Goal: Task Accomplishment & Management: Use online tool/utility

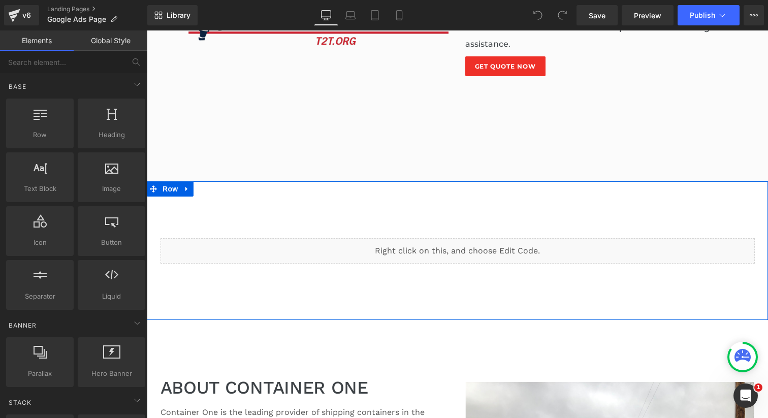
scroll to position [954, 0]
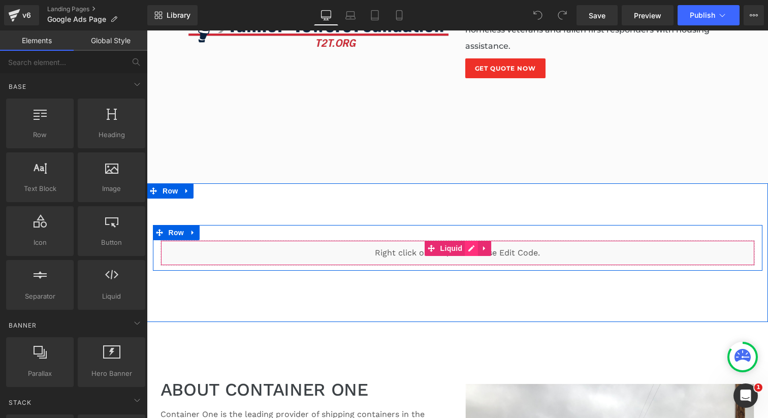
click at [466, 240] on div "Liquid" at bounding box center [458, 252] width 594 height 25
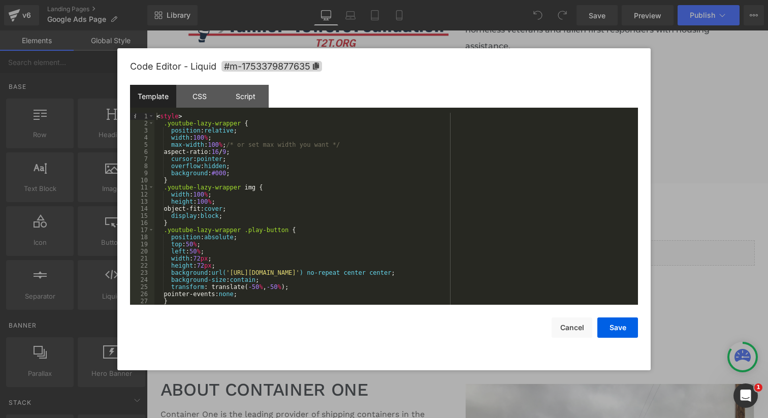
click at [678, 73] on div at bounding box center [384, 209] width 768 height 418
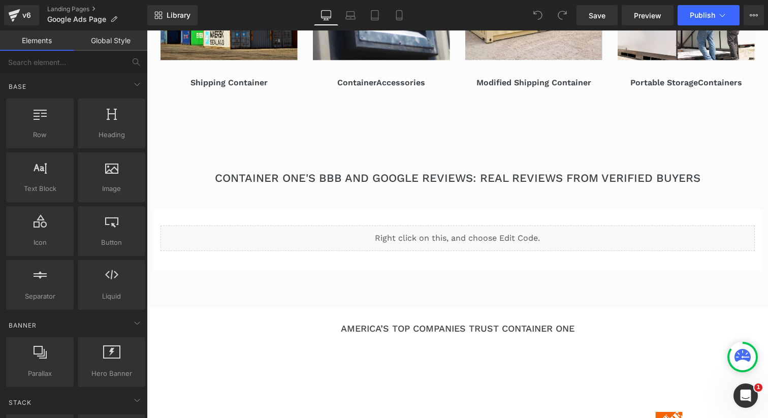
scroll to position [349, 0]
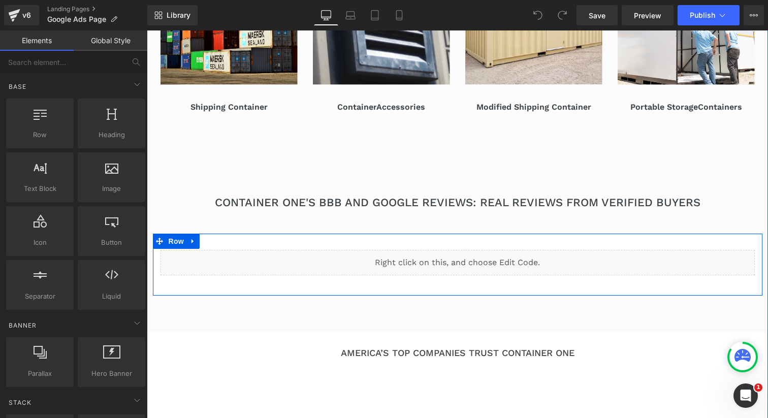
click at [472, 257] on div "Liquid" at bounding box center [458, 262] width 594 height 25
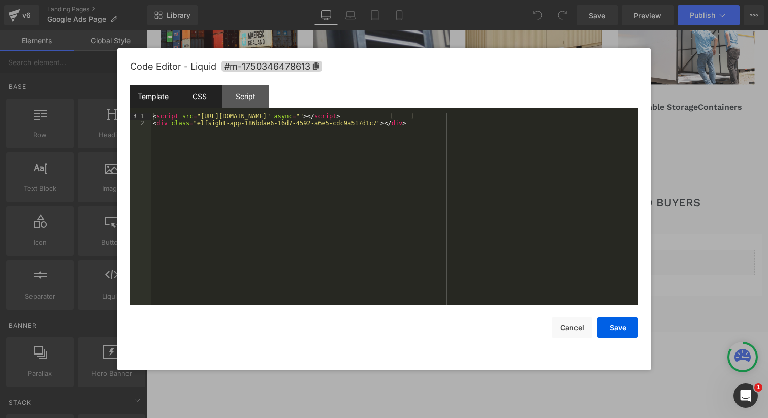
click at [187, 100] on div "CSS" at bounding box center [199, 96] width 46 height 23
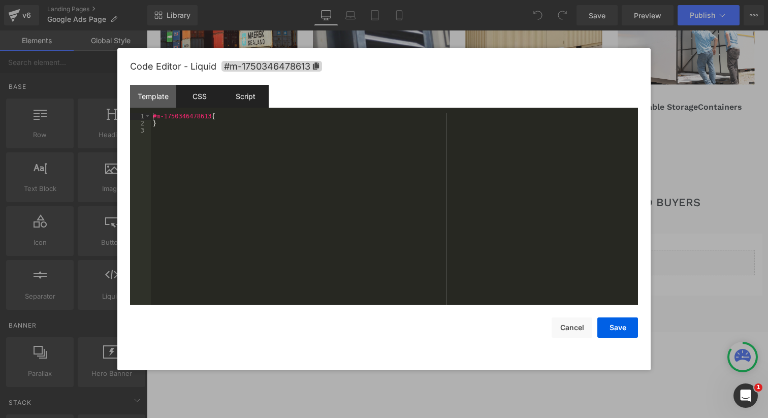
click at [235, 98] on div "Script" at bounding box center [246, 96] width 46 height 23
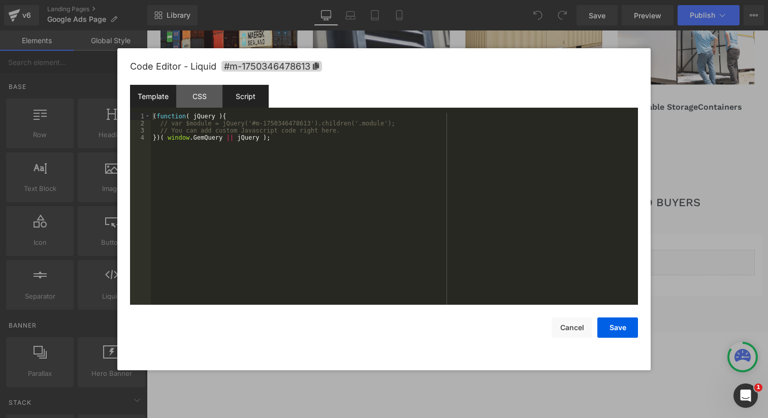
click at [147, 94] on div "Template" at bounding box center [153, 96] width 46 height 23
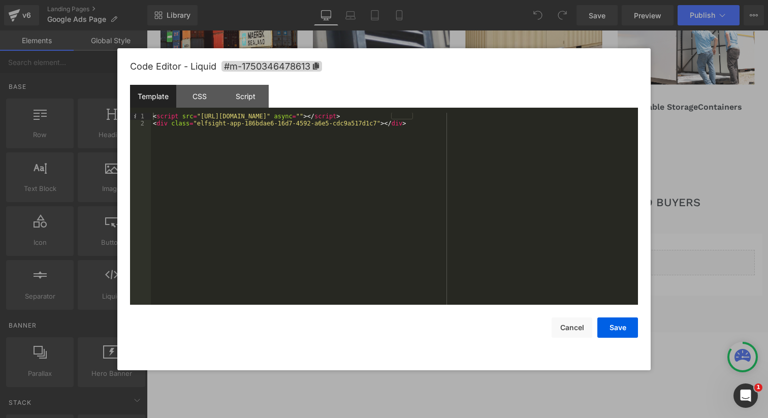
click at [213, 116] on div "< script src = "[URL][DOMAIN_NAME]" async = "" > </ script > < div class = "elf…" at bounding box center [394, 216] width 487 height 206
click at [205, 196] on div "< script src = "[URL][DOMAIN_NAME]" async = "" > </ script > < div class = "elf…" at bounding box center [394, 216] width 487 height 206
click at [563, 328] on button "Cancel" at bounding box center [572, 328] width 41 height 20
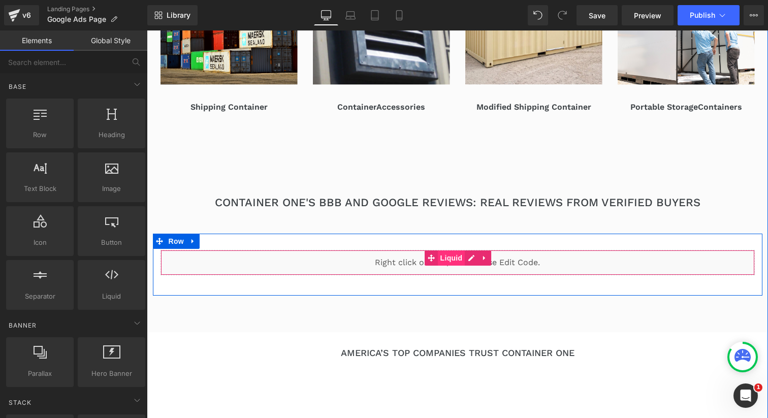
click at [464, 259] on span "Liquid" at bounding box center [451, 257] width 27 height 15
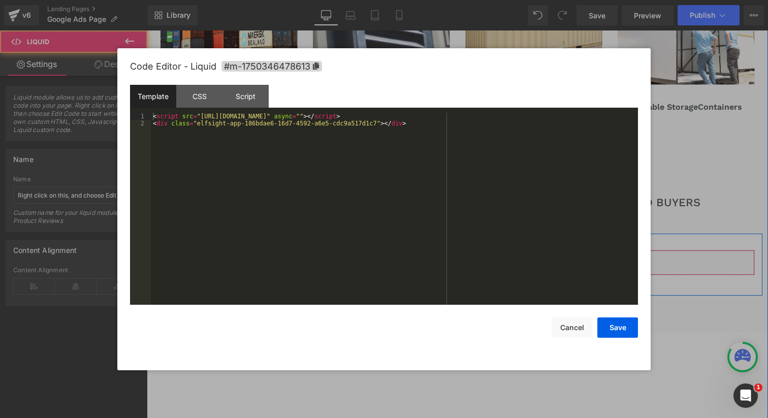
click at [469, 261] on div "Liquid" at bounding box center [458, 262] width 594 height 25
click at [310, 121] on div "< script src = "[URL][DOMAIN_NAME]" async = "" > </ script > < div class = "elf…" at bounding box center [394, 216] width 487 height 206
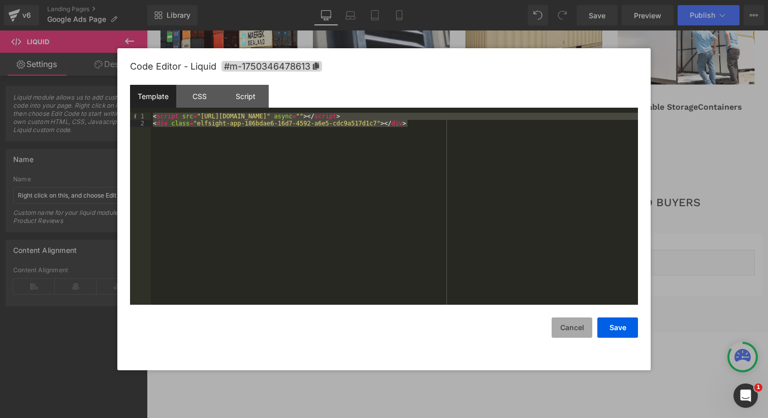
click at [575, 329] on button "Cancel" at bounding box center [572, 328] width 41 height 20
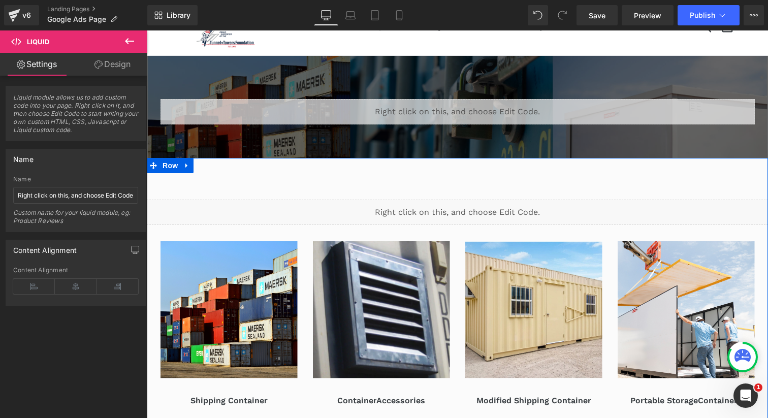
scroll to position [0, 0]
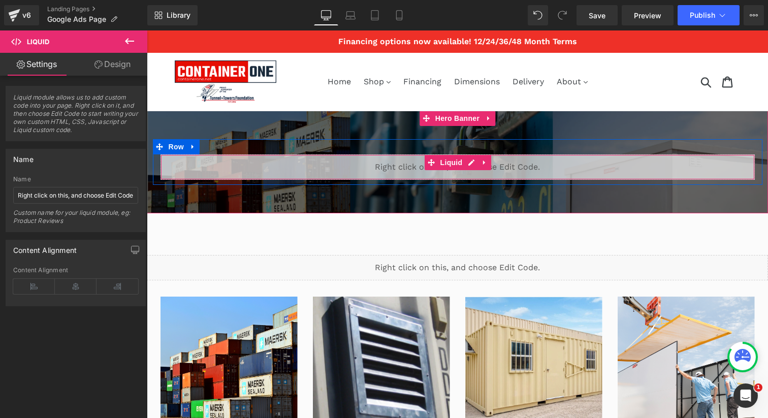
click at [412, 180] on div "Liquid" at bounding box center [458, 166] width 594 height 25
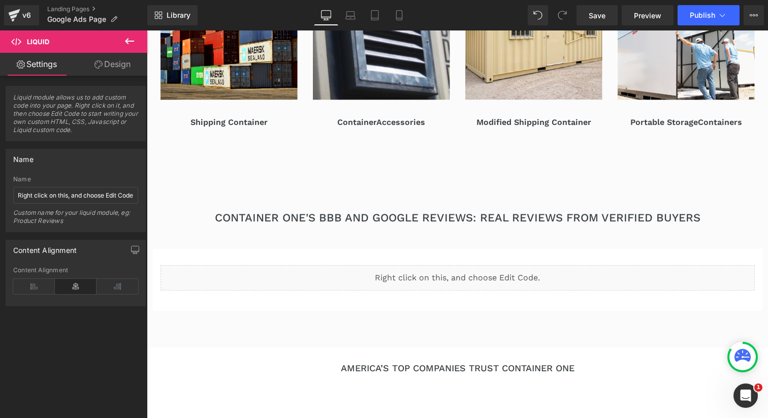
scroll to position [403, 0]
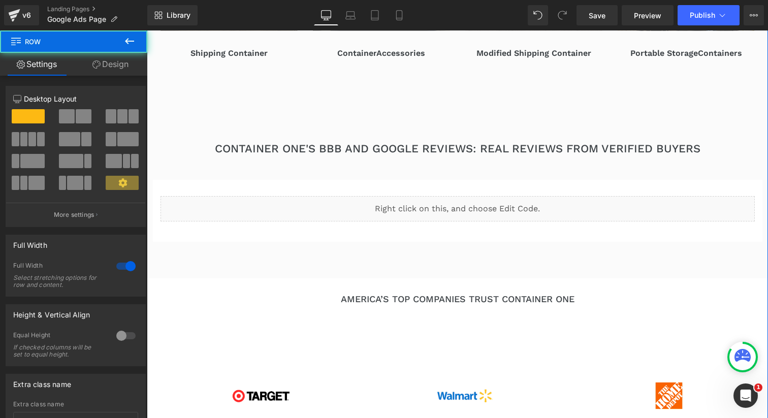
click at [409, 111] on div "Liquid Image Shipping Container Heading Row Image Container Accessories Heading…" at bounding box center [457, 267] width 621 height 831
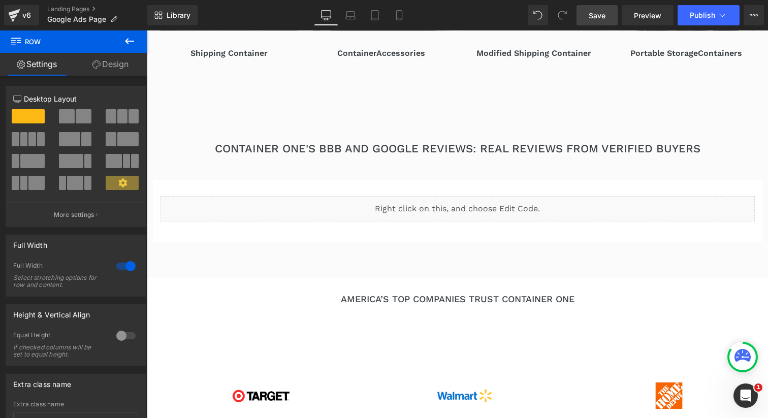
click at [602, 19] on span "Save" at bounding box center [597, 15] width 17 height 11
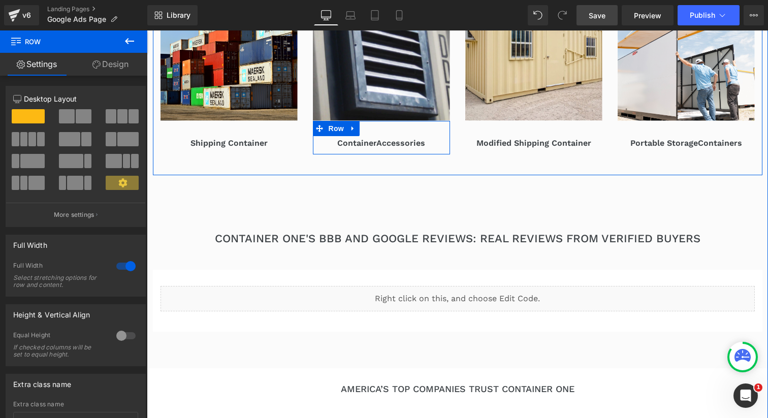
scroll to position [434, 0]
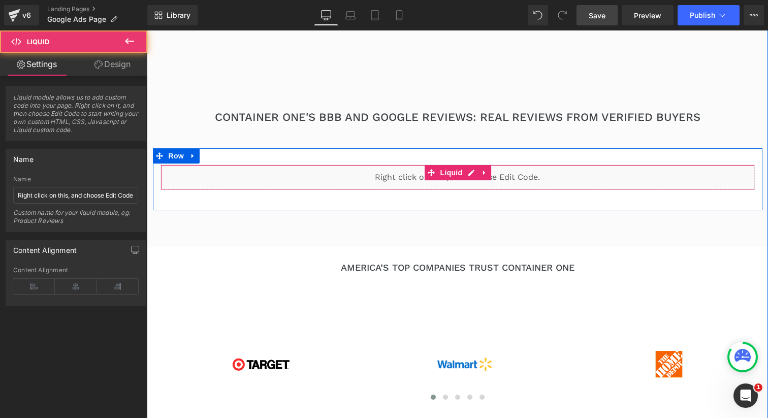
click at [342, 177] on div "Liquid" at bounding box center [458, 177] width 594 height 25
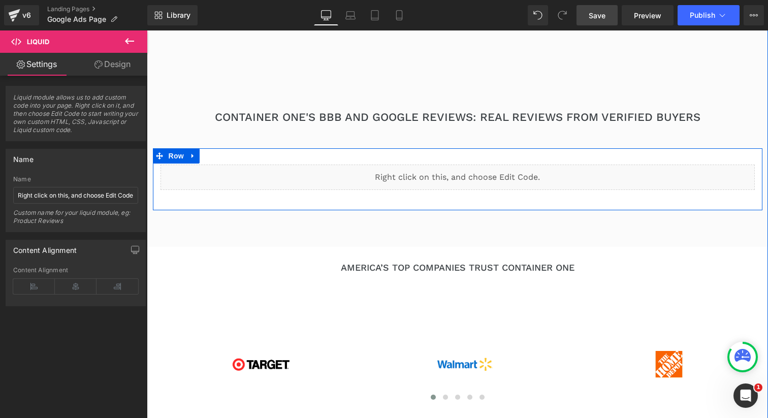
click at [472, 175] on div "Liquid" at bounding box center [458, 177] width 594 height 25
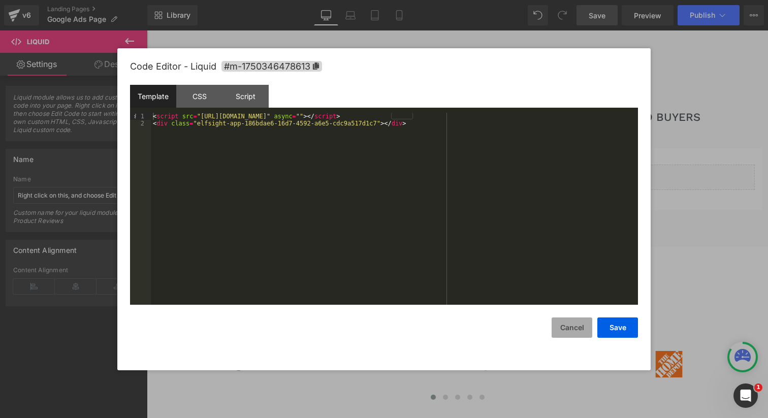
click at [558, 332] on button "Cancel" at bounding box center [572, 328] width 41 height 20
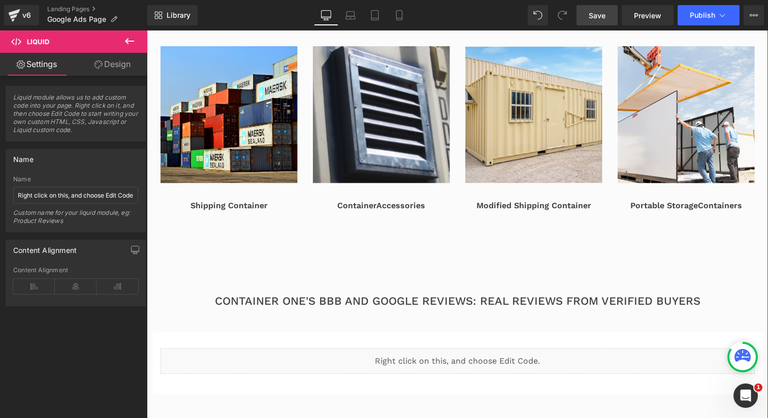
scroll to position [225, 0]
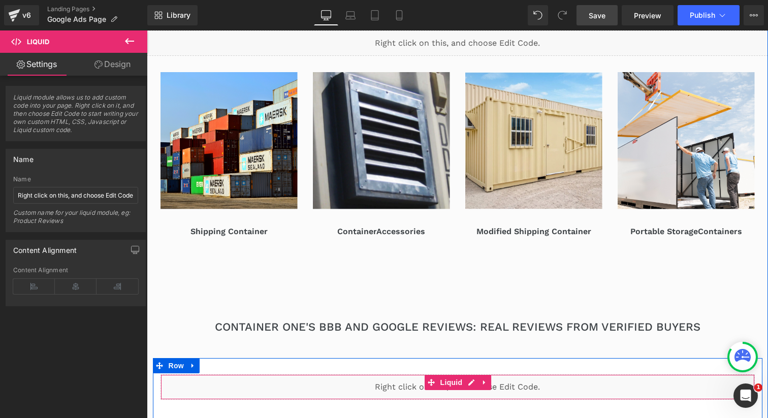
click at [379, 390] on div "Liquid" at bounding box center [458, 386] width 594 height 25
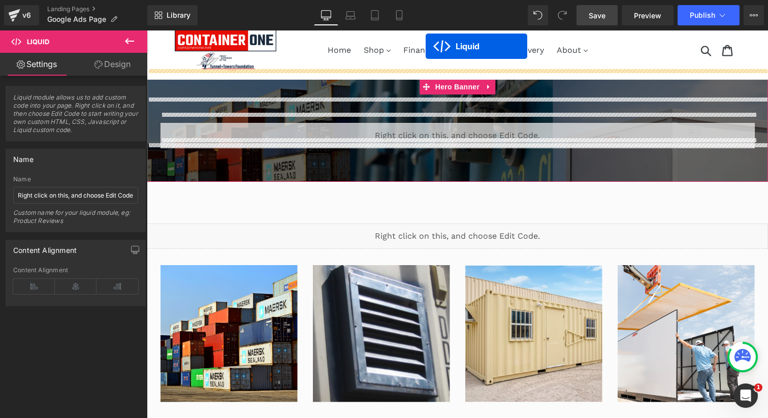
scroll to position [21, 0]
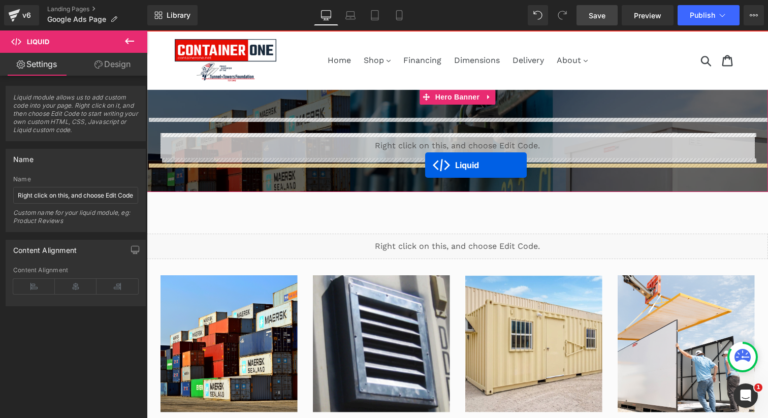
drag, startPoint x: 428, startPoint y: 384, endPoint x: 425, endPoint y: 165, distance: 219.0
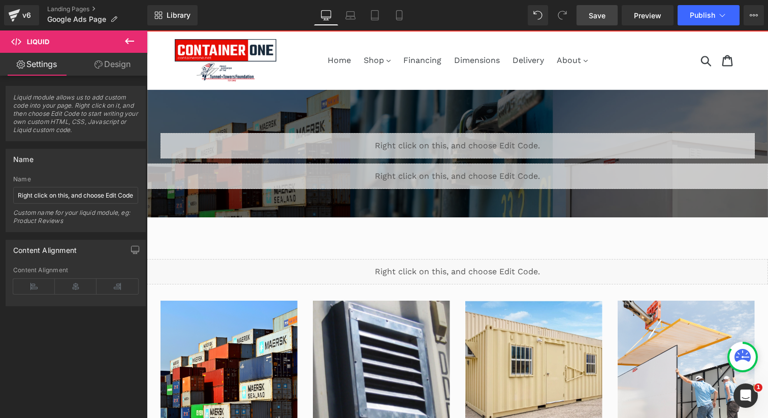
click at [604, 12] on span "Save" at bounding box center [597, 15] width 17 height 11
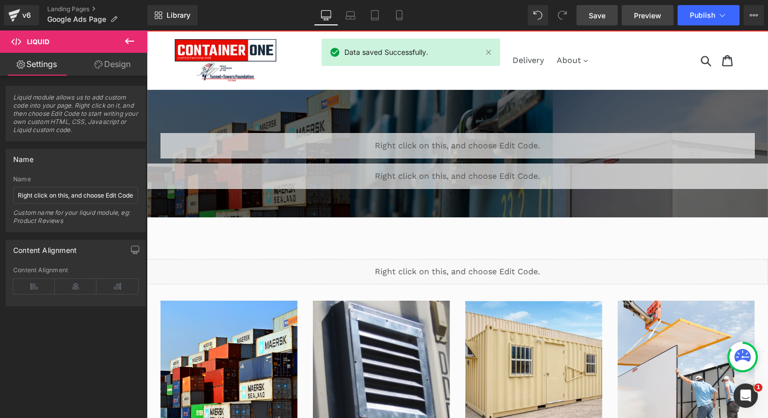
click at [645, 15] on span "Preview" at bounding box center [647, 15] width 27 height 11
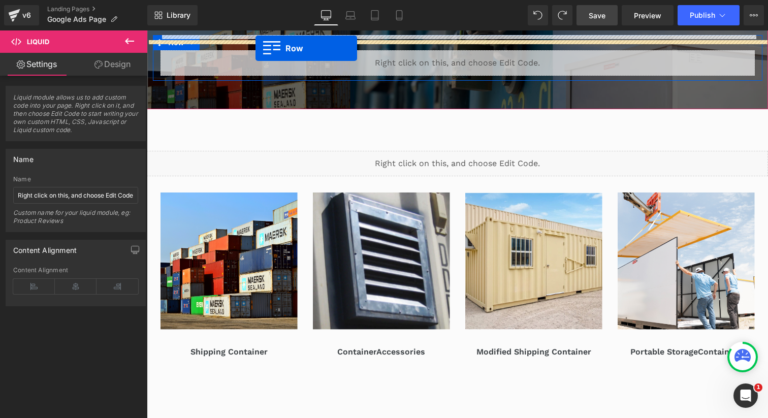
scroll to position [94, 0]
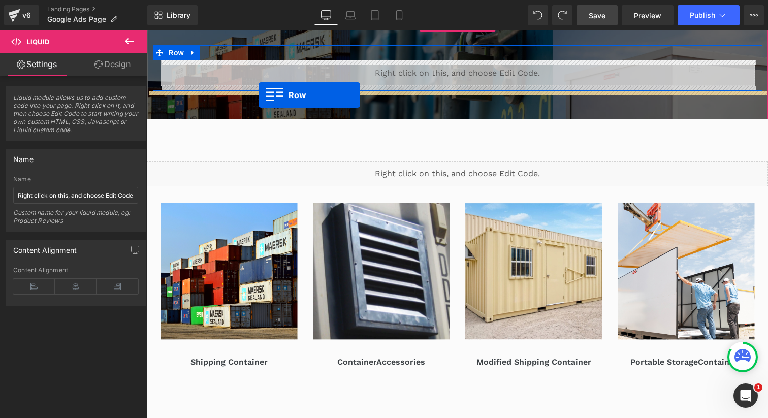
drag, startPoint x: 156, startPoint y: 73, endPoint x: 257, endPoint y: 93, distance: 103.1
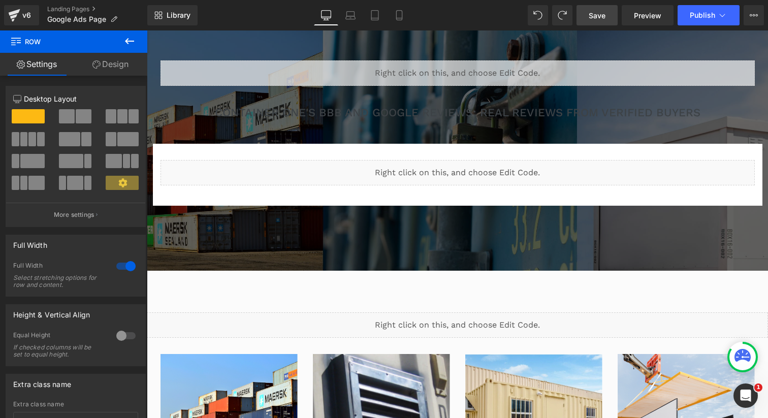
click at [604, 15] on span "Save" at bounding box center [597, 15] width 17 height 11
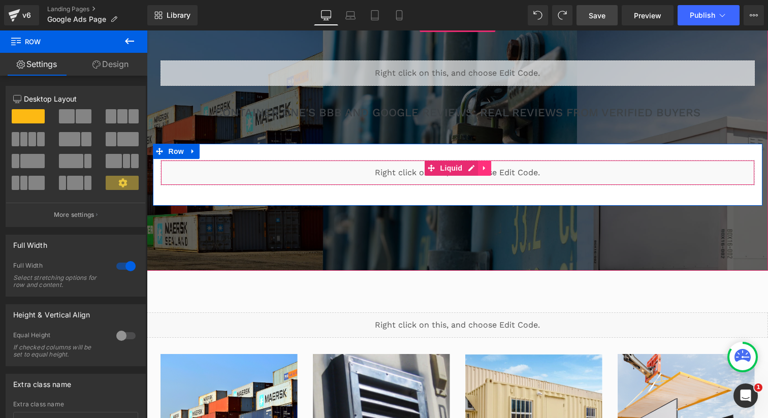
click at [487, 170] on icon at bounding box center [484, 169] width 7 height 8
click at [479, 168] on icon at bounding box center [478, 168] width 7 height 7
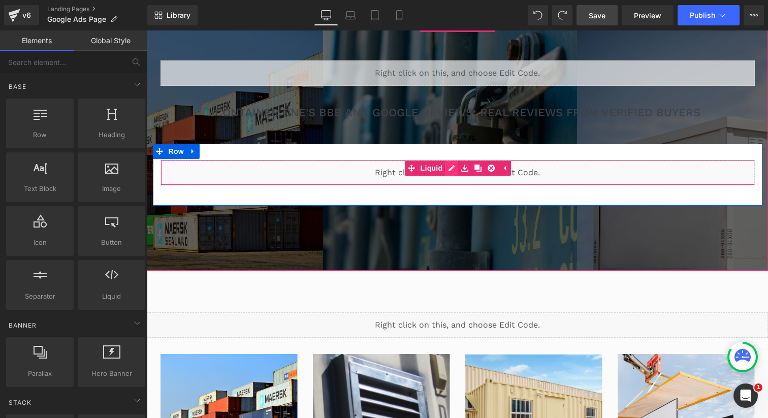
click at [449, 168] on div "Liquid" at bounding box center [458, 172] width 594 height 25
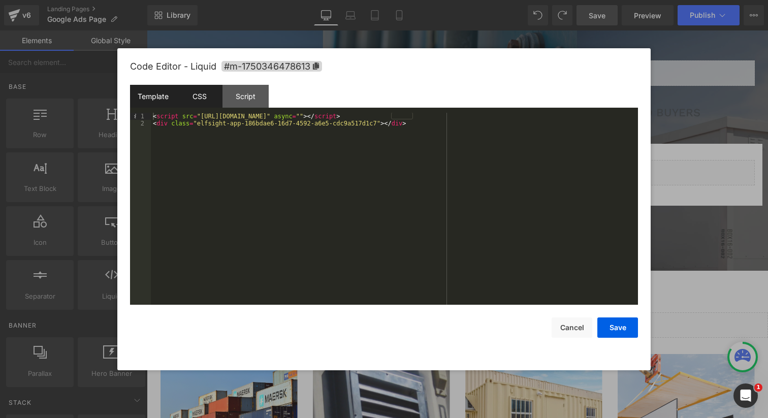
click at [214, 100] on div "CSS" at bounding box center [199, 96] width 46 height 23
click at [151, 97] on div "Template" at bounding box center [153, 96] width 46 height 23
click at [570, 329] on button "Cancel" at bounding box center [572, 328] width 41 height 20
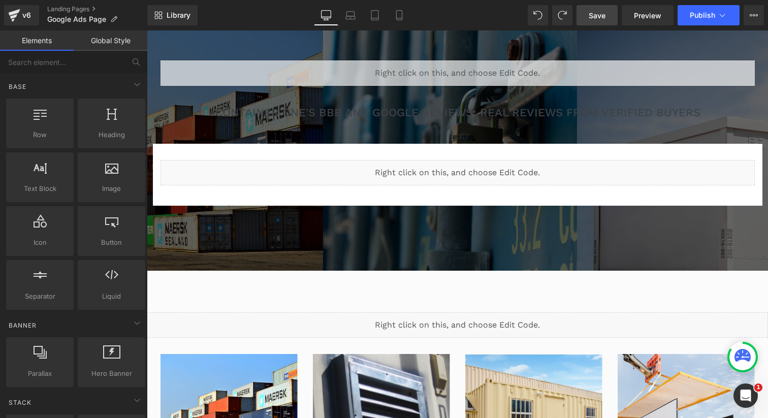
click at [570, 329] on button "Cancel" at bounding box center [572, 322] width 41 height 20
click at [113, 43] on link "Global Style" at bounding box center [111, 40] width 74 height 20
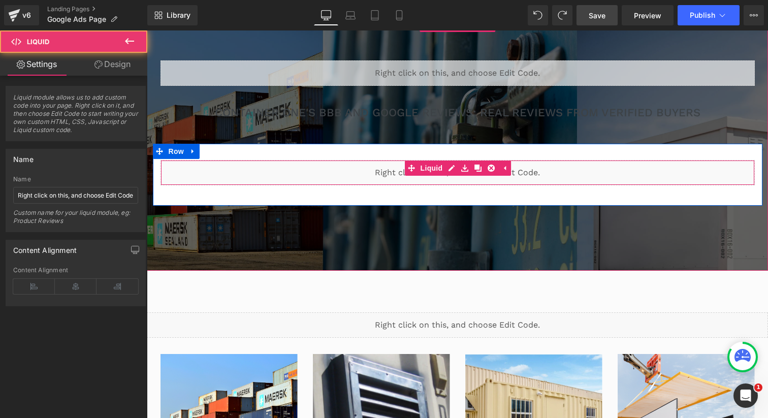
click at [287, 172] on div "Liquid" at bounding box center [458, 172] width 594 height 25
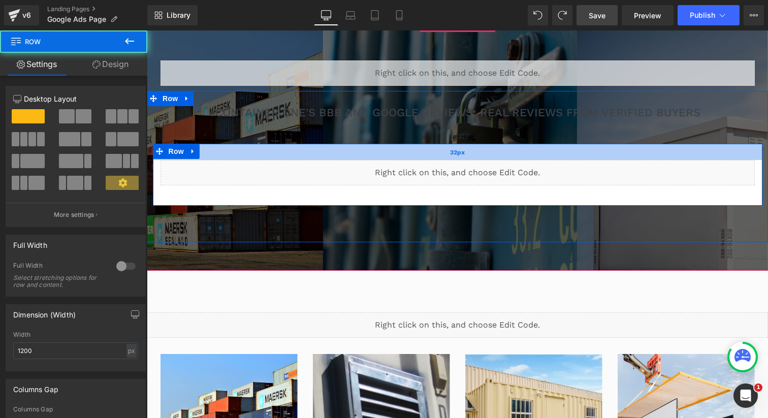
click at [281, 155] on div "32px" at bounding box center [458, 152] width 610 height 16
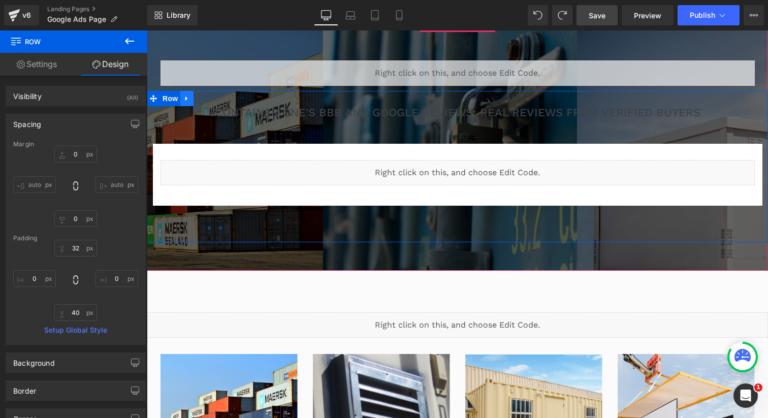
click at [186, 99] on icon at bounding box center [186, 99] width 2 height 5
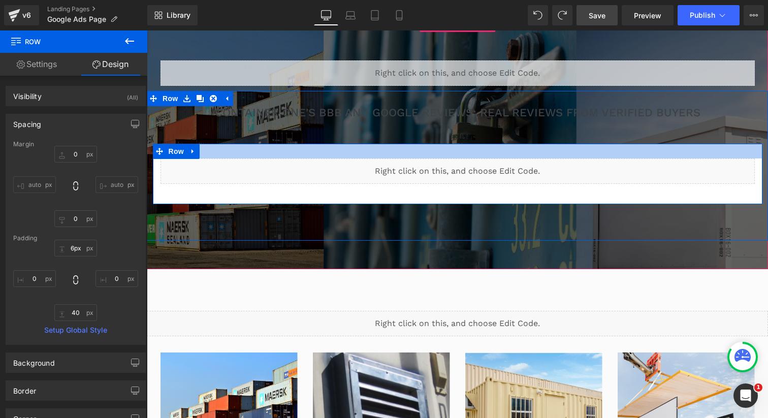
type input "0px"
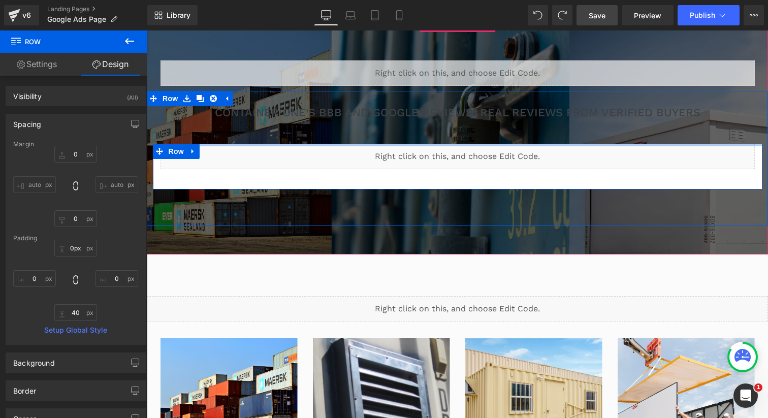
drag, startPoint x: 319, startPoint y: 154, endPoint x: 321, endPoint y: 135, distance: 19.9
click at [321, 135] on div "Container One's BBB and Google reviews: Real Reviews from Verified Buyers Text …" at bounding box center [457, 140] width 621 height 99
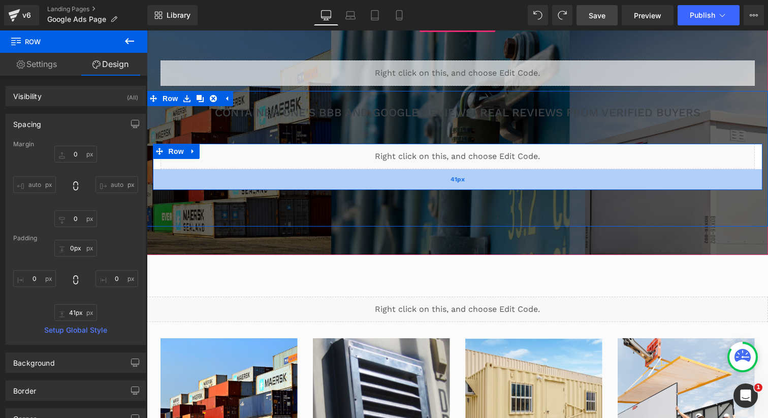
click at [320, 187] on div "41px" at bounding box center [458, 179] width 610 height 21
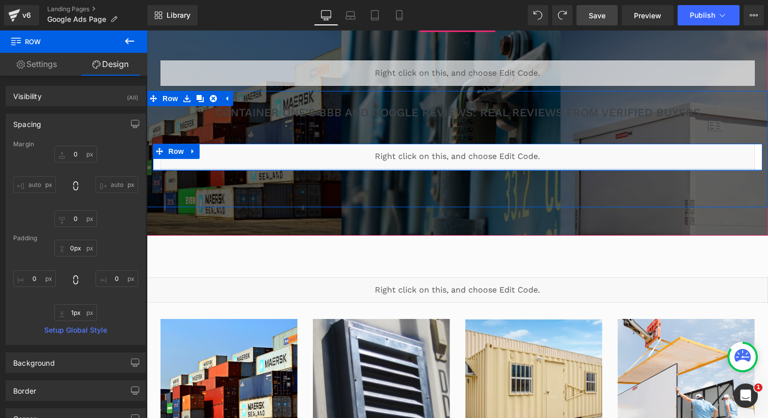
type input "0px"
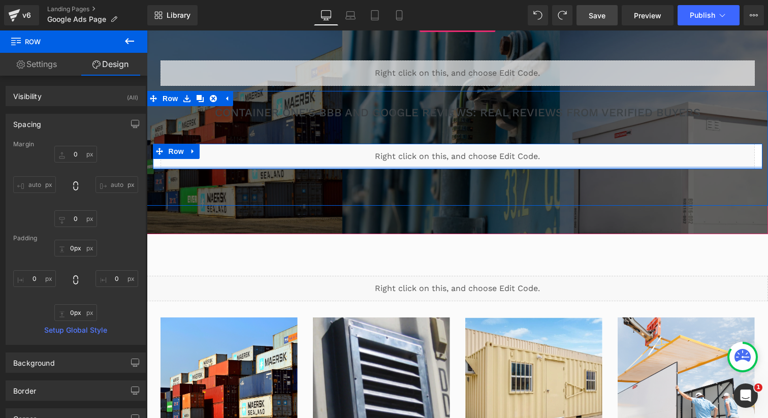
drag, startPoint x: 320, startPoint y: 187, endPoint x: 321, endPoint y: 160, distance: 27.4
click at [321, 159] on div "Liquid Row" at bounding box center [458, 156] width 610 height 25
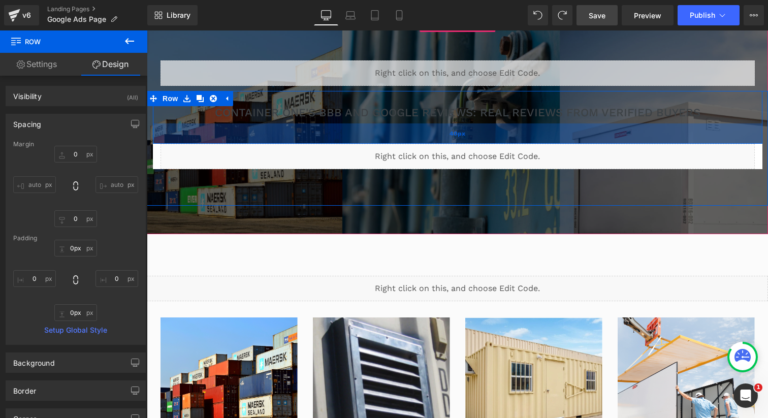
click at [267, 123] on div "40px" at bounding box center [458, 133] width 610 height 20
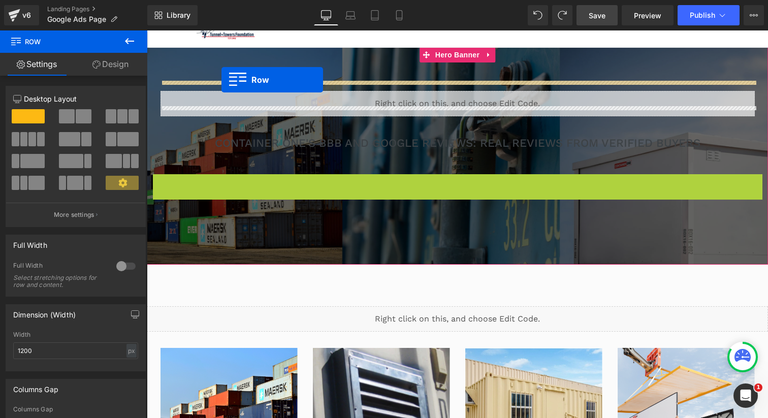
scroll to position [33, 0]
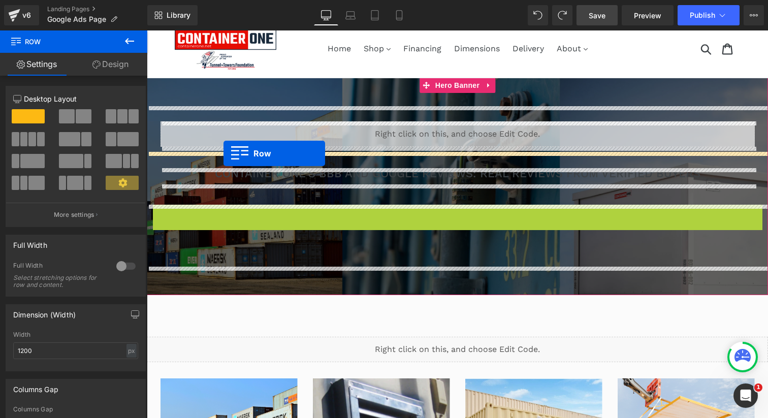
drag, startPoint x: 164, startPoint y: 150, endPoint x: 224, endPoint y: 153, distance: 60.0
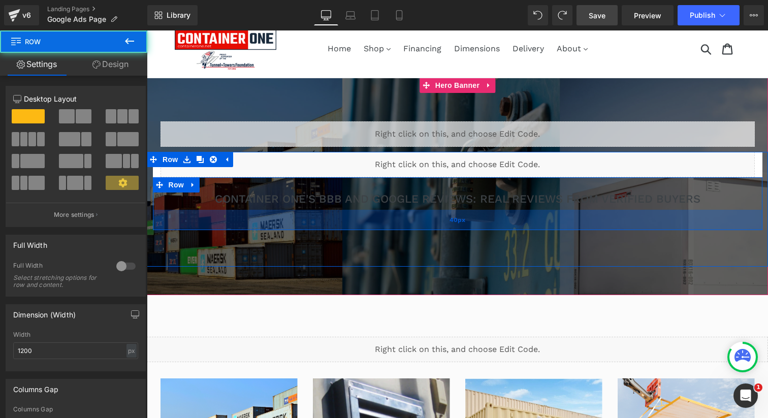
click at [242, 213] on div "40px" at bounding box center [458, 220] width 610 height 20
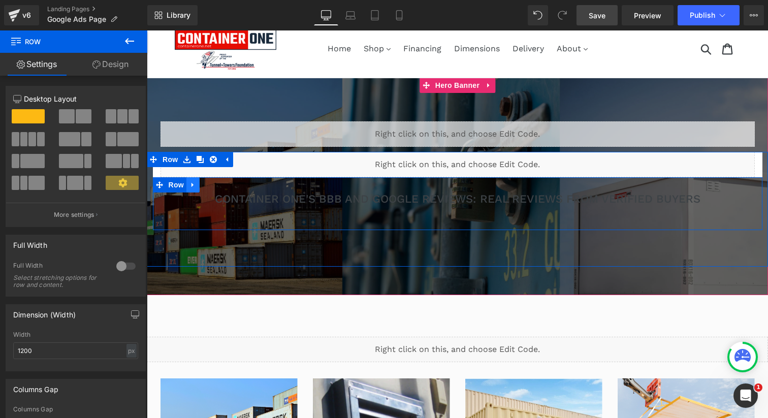
click at [194, 186] on icon at bounding box center [193, 185] width 7 height 8
click at [218, 184] on icon at bounding box center [219, 184] width 7 height 7
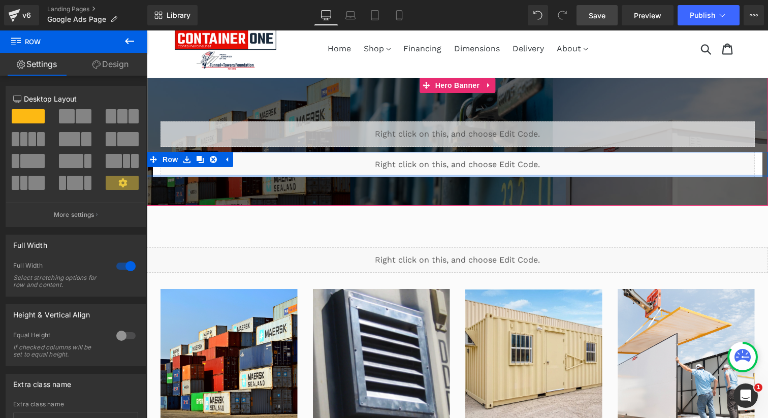
drag, startPoint x: 273, startPoint y: 208, endPoint x: 273, endPoint y: 164, distance: 44.7
click at [273, 164] on div "Liquid Row Row" at bounding box center [457, 164] width 621 height 25
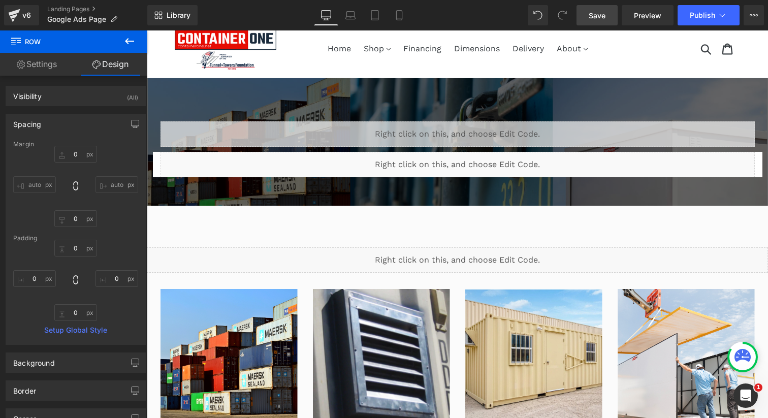
click at [597, 13] on span "Save" at bounding box center [597, 15] width 17 height 11
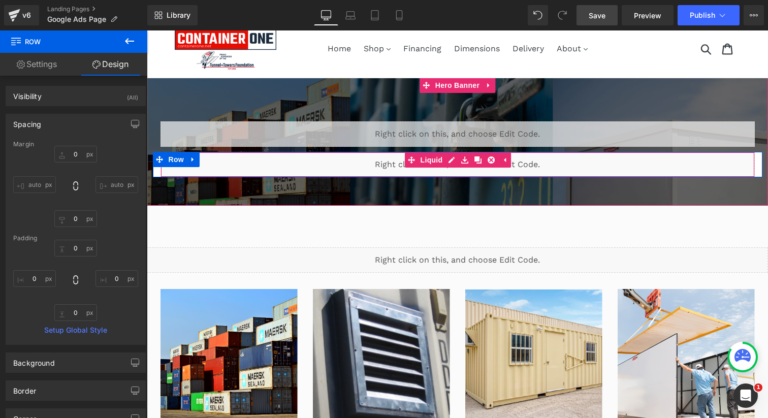
click at [549, 164] on div "Liquid" at bounding box center [458, 164] width 594 height 25
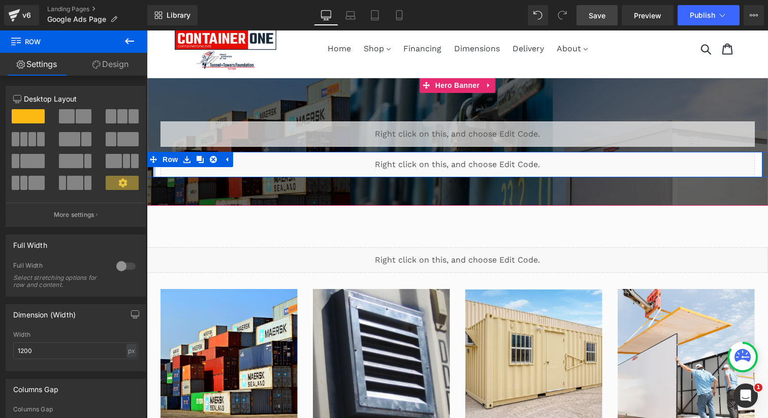
drag, startPoint x: 154, startPoint y: 169, endPoint x: 132, endPoint y: 173, distance: 22.7
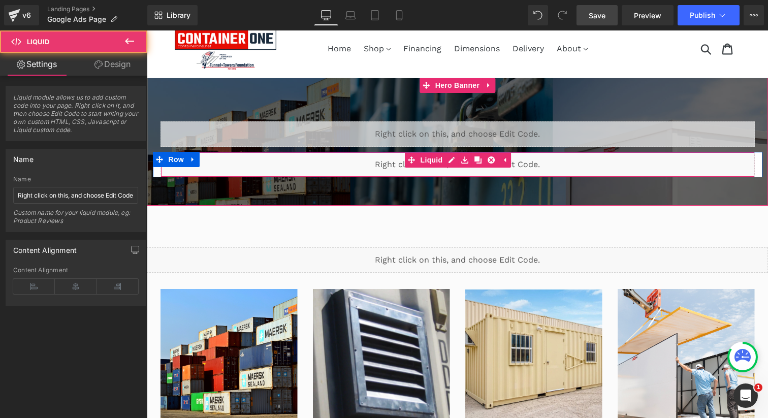
click at [232, 171] on div "Liquid" at bounding box center [458, 164] width 594 height 25
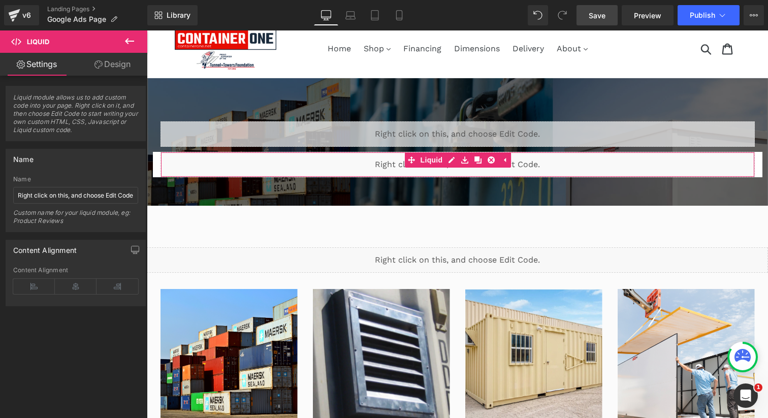
click at [115, 61] on link "Design" at bounding box center [113, 64] width 74 height 23
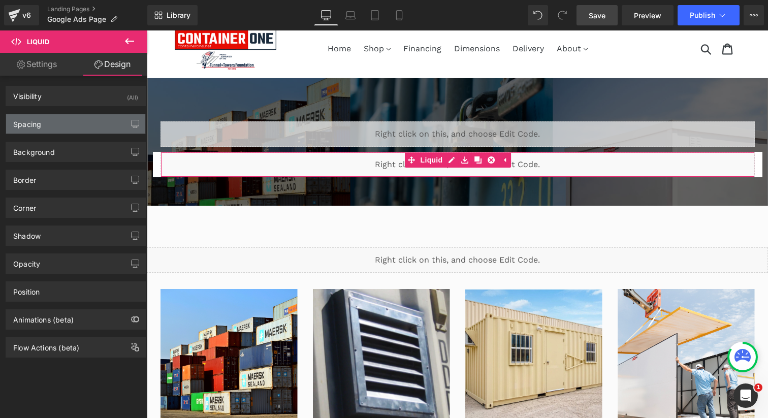
click at [74, 131] on div "Spacing" at bounding box center [75, 123] width 139 height 19
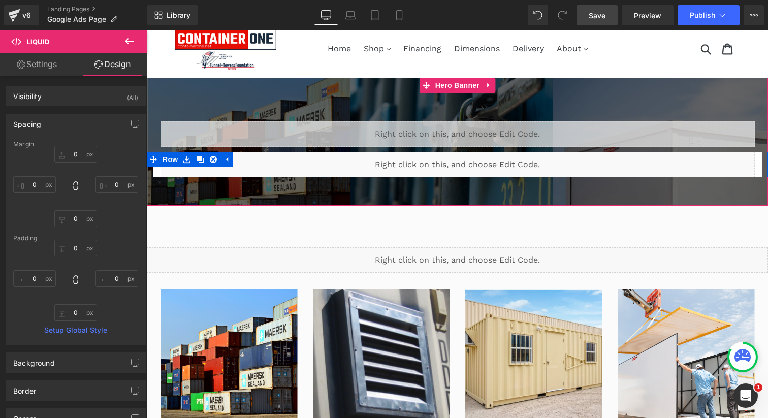
click at [155, 169] on div "Liquid" at bounding box center [458, 164] width 610 height 25
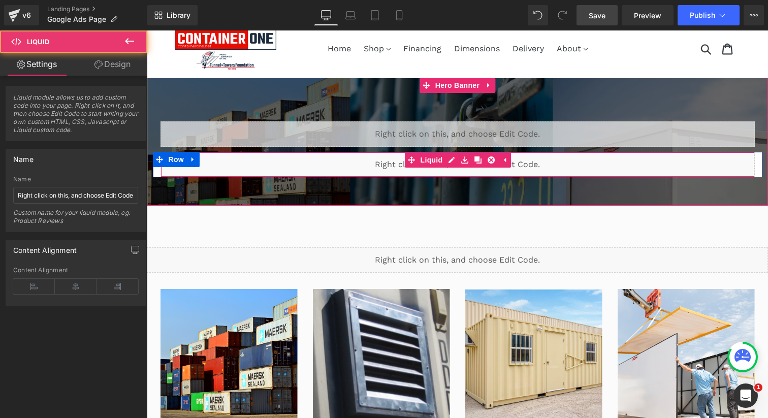
click at [212, 156] on div "Liquid" at bounding box center [458, 164] width 594 height 25
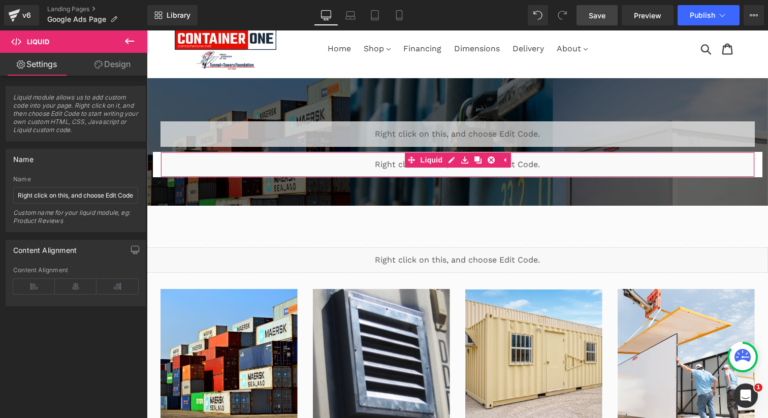
click at [123, 65] on link "Design" at bounding box center [113, 64] width 74 height 23
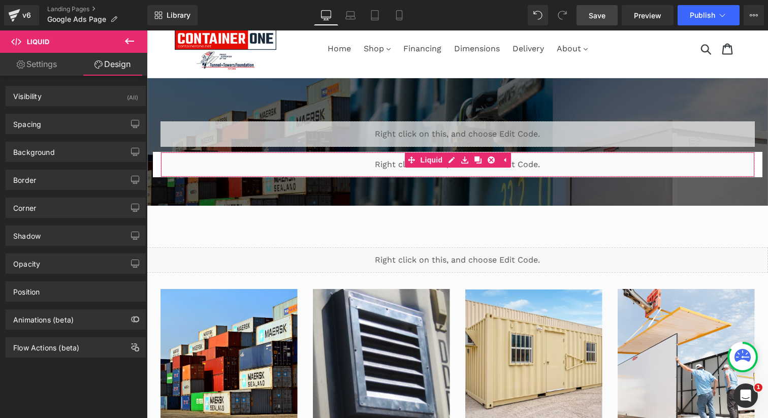
type input "0"
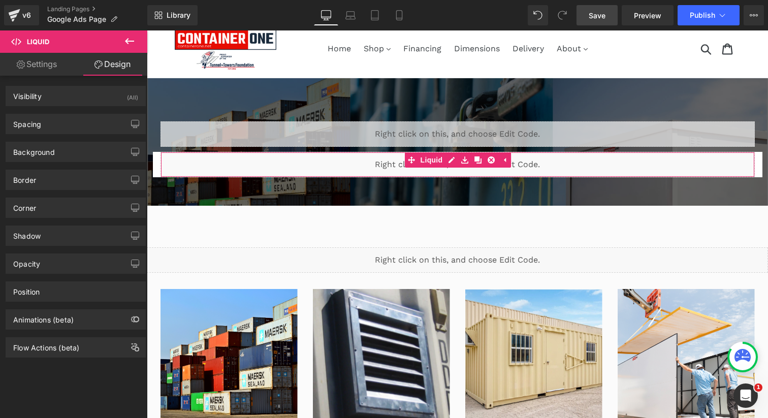
type input "0"
click at [96, 120] on div "Spacing" at bounding box center [75, 123] width 139 height 19
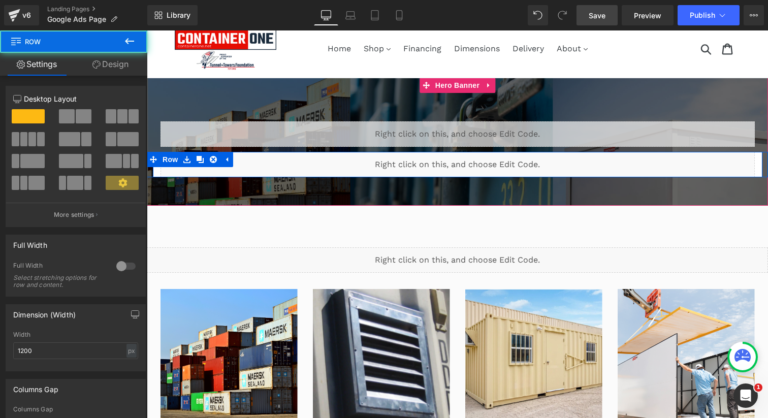
click at [159, 172] on div "Liquid" at bounding box center [458, 164] width 610 height 25
